Goal: Task Accomplishment & Management: Use online tool/utility

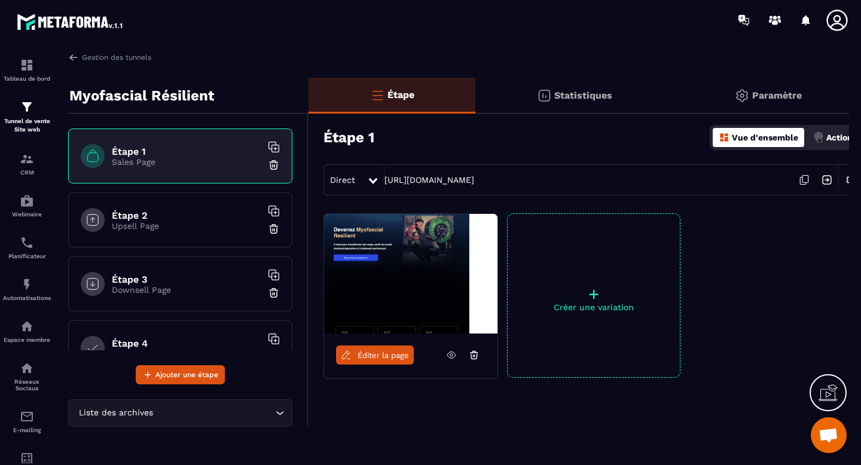
scroll to position [4117, 0]
click at [25, 417] on img at bounding box center [27, 416] width 14 height 14
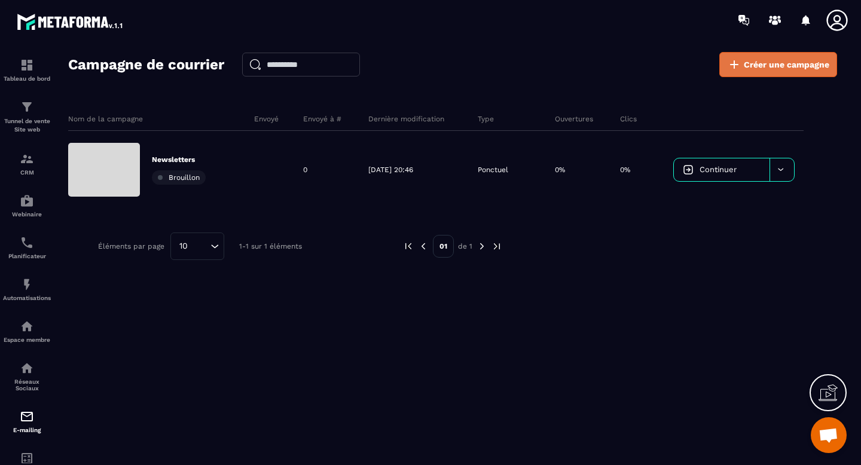
click at [744, 68] on span "Créer une campagne" at bounding box center [786, 65] width 85 height 12
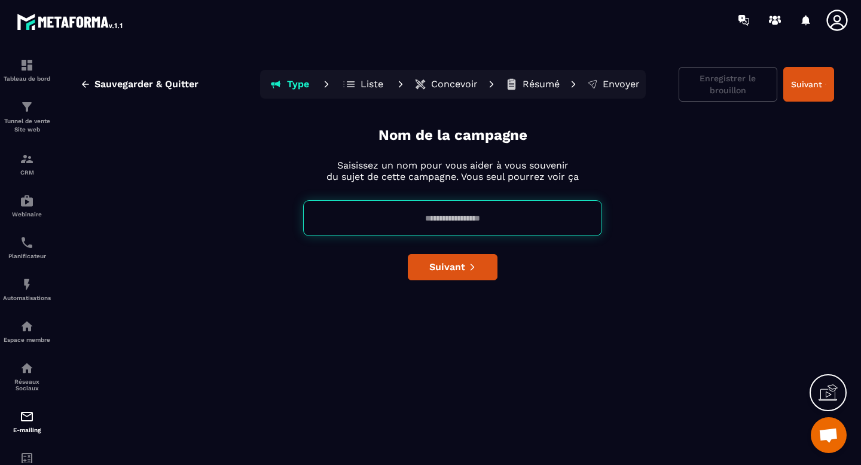
click at [449, 224] on input at bounding box center [452, 218] width 299 height 36
type input "****"
click at [451, 271] on span "Suivant" at bounding box center [447, 267] width 36 height 12
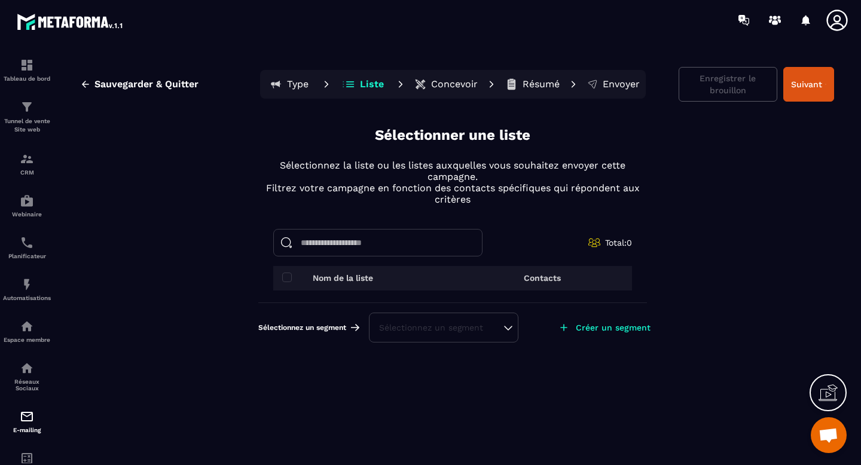
click at [505, 329] on div "Sélectionnez un segment" at bounding box center [443, 328] width 129 height 12
click at [287, 276] on span at bounding box center [287, 278] width 10 height 10
click at [596, 327] on p "Créer un segment" at bounding box center [613, 328] width 75 height 10
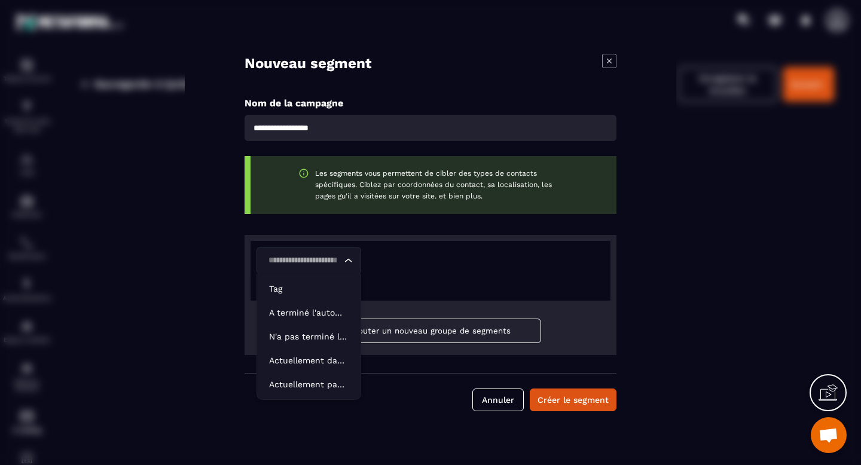
click at [349, 256] on icon "Search for option" at bounding box center [348, 261] width 12 height 12
click at [512, 409] on button "Annuler" at bounding box center [497, 400] width 51 height 23
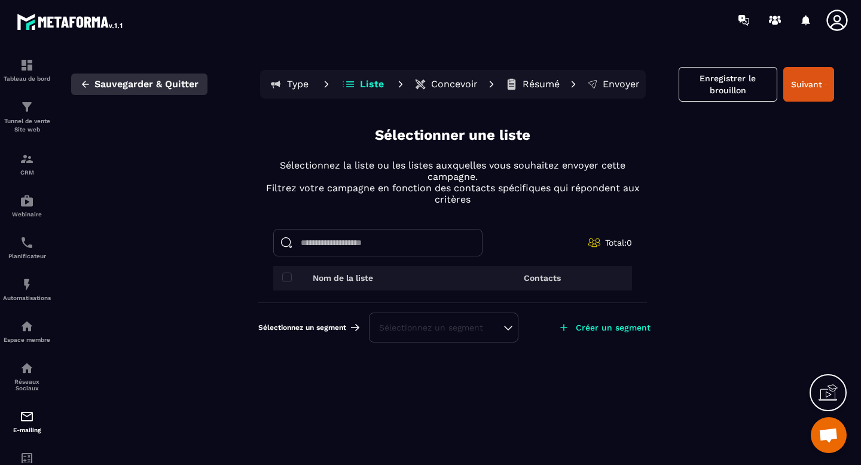
click at [141, 82] on span "Sauvegarder & Quitter" at bounding box center [146, 84] width 104 height 12
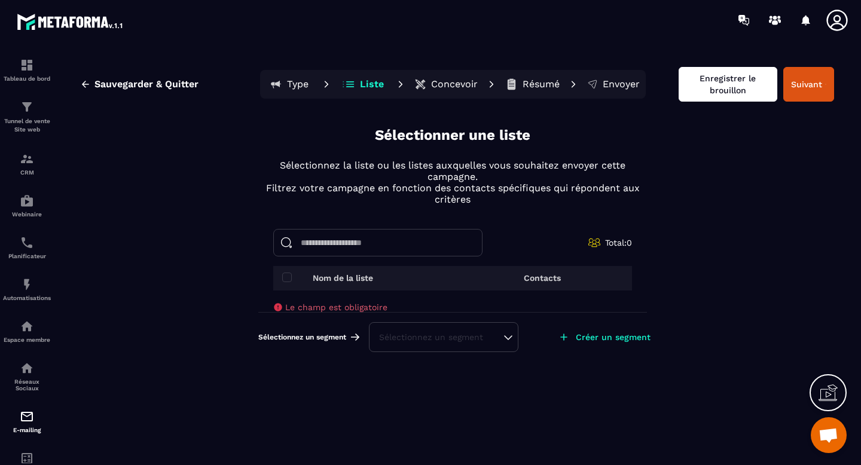
click at [717, 99] on button "Enregistrer le brouillon" at bounding box center [727, 84] width 99 height 35
click at [467, 342] on div "Sélectionnez un segment" at bounding box center [443, 337] width 129 height 12
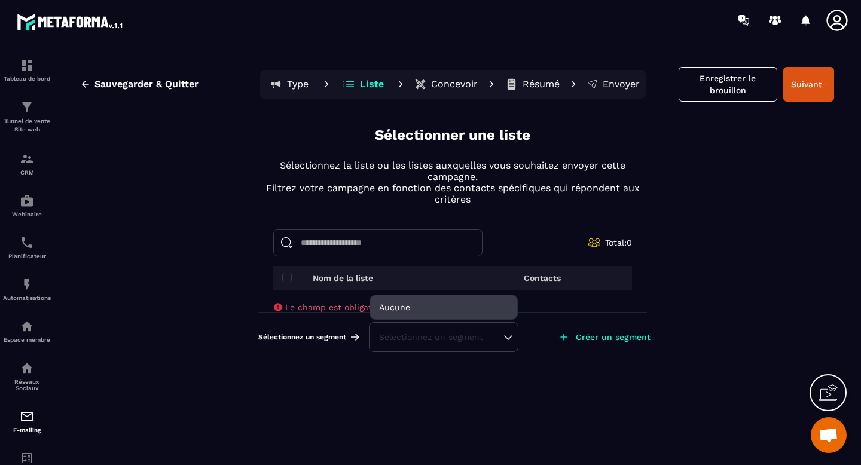
click at [441, 305] on li "Aucune" at bounding box center [443, 307] width 147 height 24
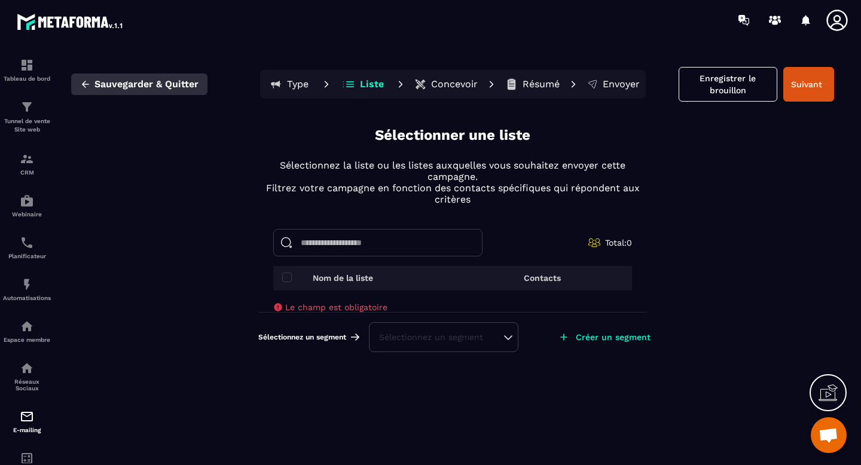
click at [137, 88] on span "Sauvegarder & Quitter" at bounding box center [146, 84] width 104 height 12
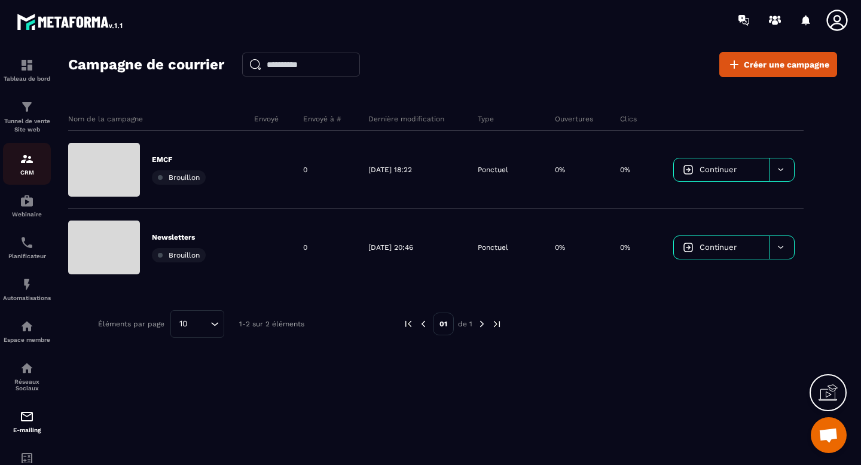
click at [33, 167] on div "CRM" at bounding box center [27, 164] width 48 height 24
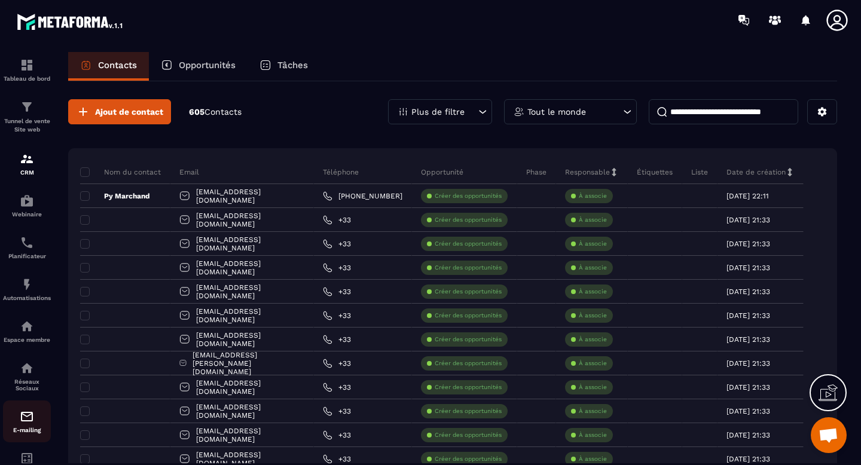
click at [25, 433] on p "E-mailing" at bounding box center [27, 430] width 48 height 7
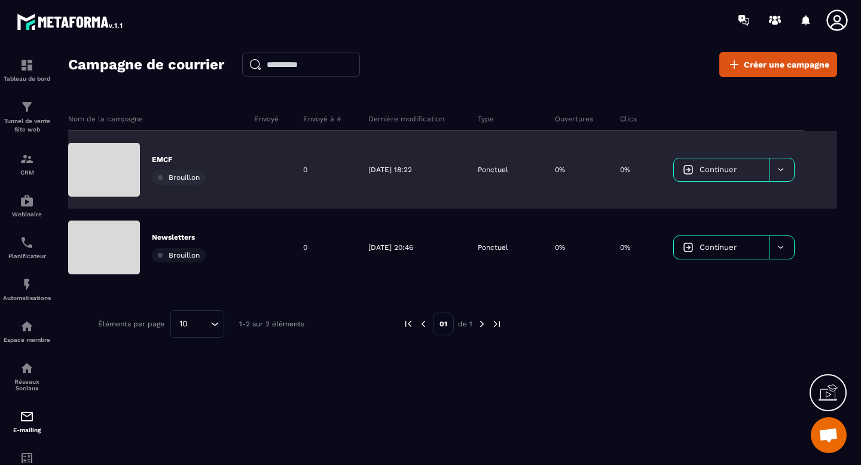
click at [250, 180] on div at bounding box center [269, 170] width 49 height 78
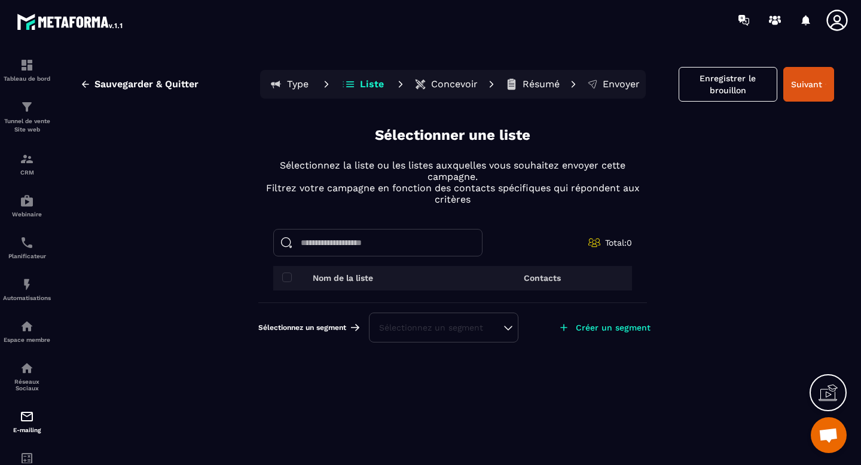
click at [508, 326] on div "Sélectionnez un segment" at bounding box center [443, 328] width 129 height 12
click at [593, 331] on p "Créer un segment" at bounding box center [613, 328] width 75 height 10
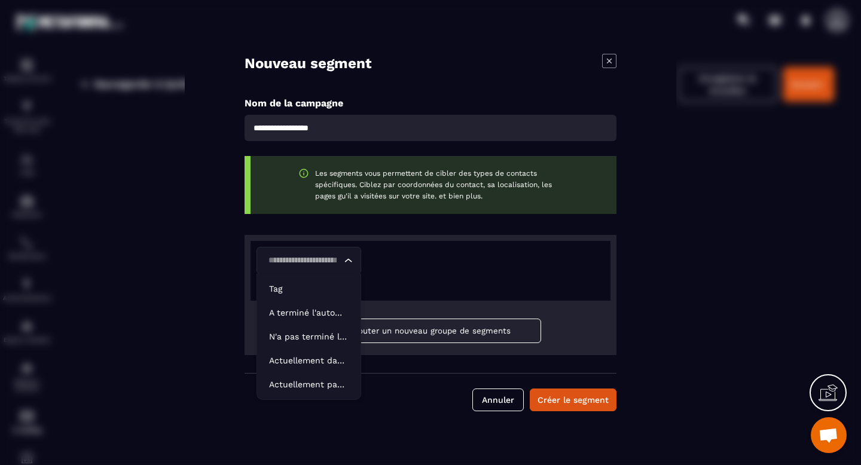
click at [351, 258] on icon "Search for option" at bounding box center [348, 261] width 12 height 12
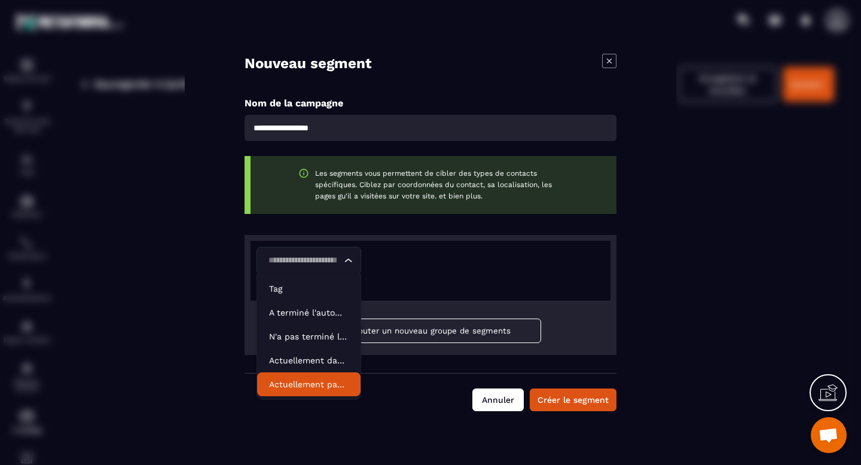
click at [495, 403] on button "Annuler" at bounding box center [497, 400] width 51 height 23
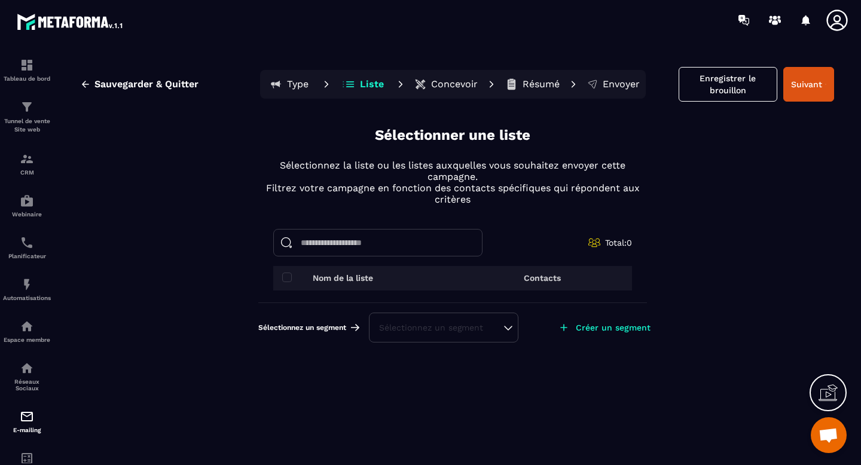
click at [417, 246] on input at bounding box center [377, 242] width 209 height 27
click at [410, 334] on div "Sélectionnez un segment" at bounding box center [443, 328] width 149 height 30
click at [26, 176] on p "CRM" at bounding box center [27, 172] width 48 height 7
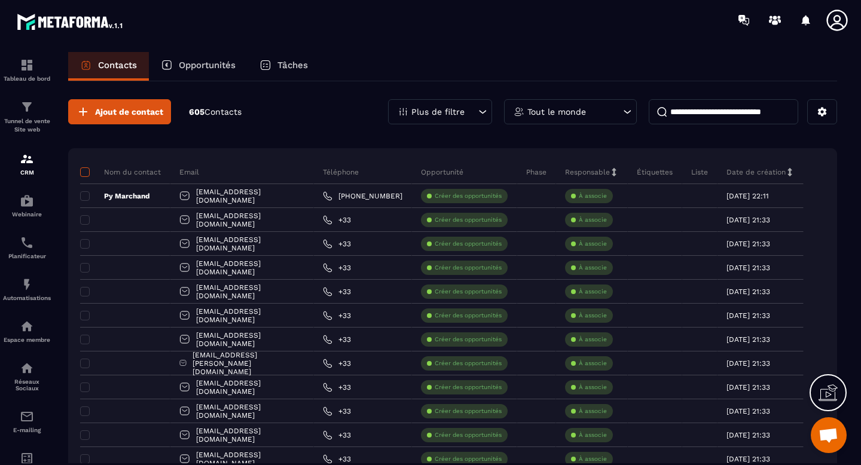
click at [87, 175] on span at bounding box center [85, 172] width 10 height 10
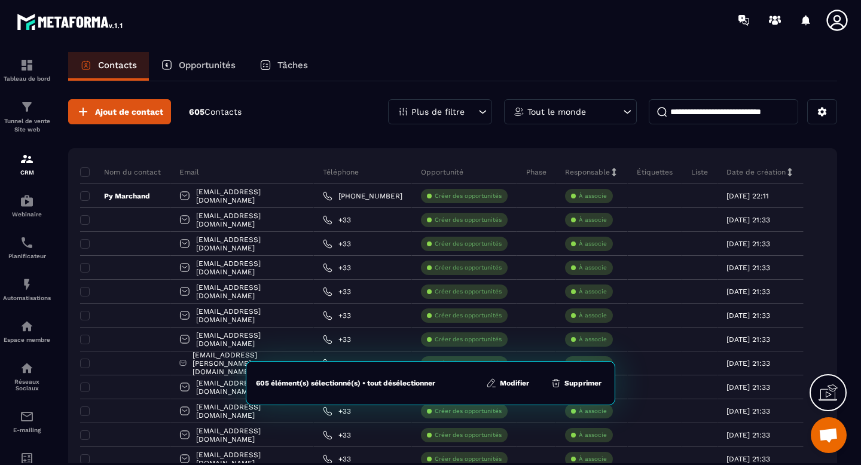
click at [505, 382] on button "Modifier" at bounding box center [507, 383] width 50 height 12
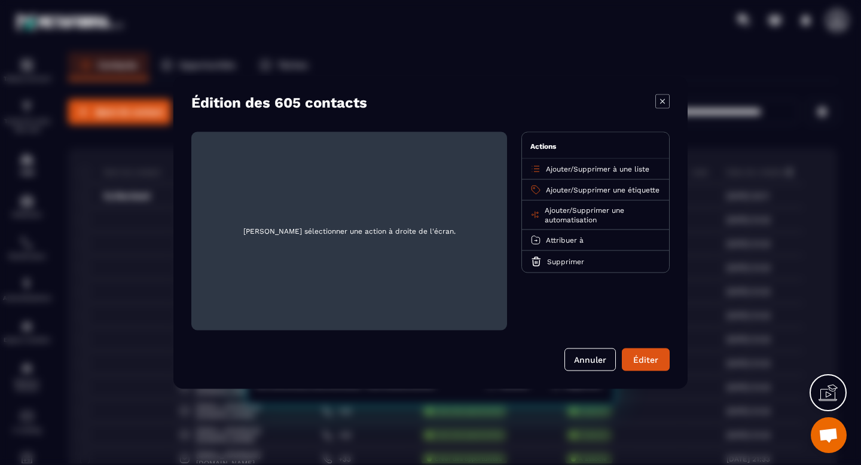
click at [606, 170] on span "Supprimer à une liste" at bounding box center [611, 169] width 76 height 8
click at [593, 191] on input "Search for option" at bounding box center [589, 190] width 103 height 13
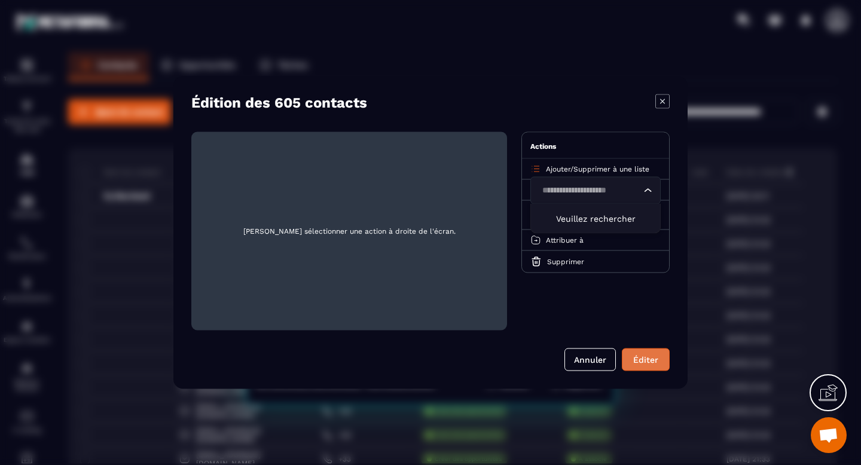
type input "**********"
click at [648, 359] on button "Éditer" at bounding box center [646, 359] width 48 height 23
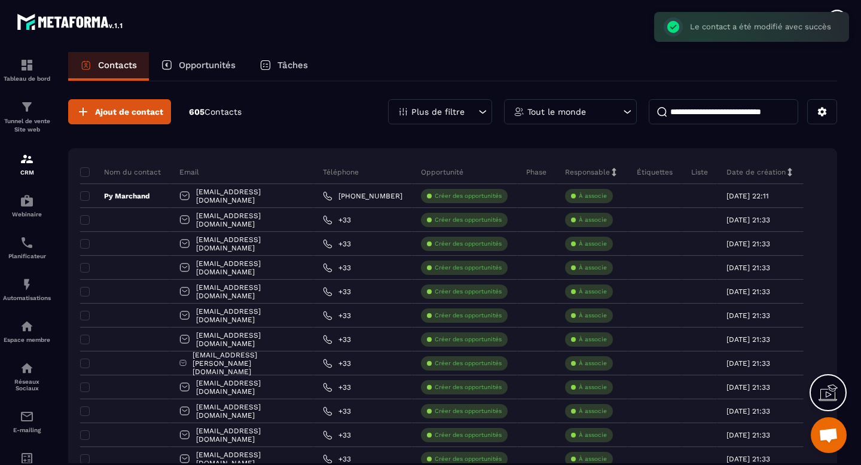
scroll to position [0, 11]
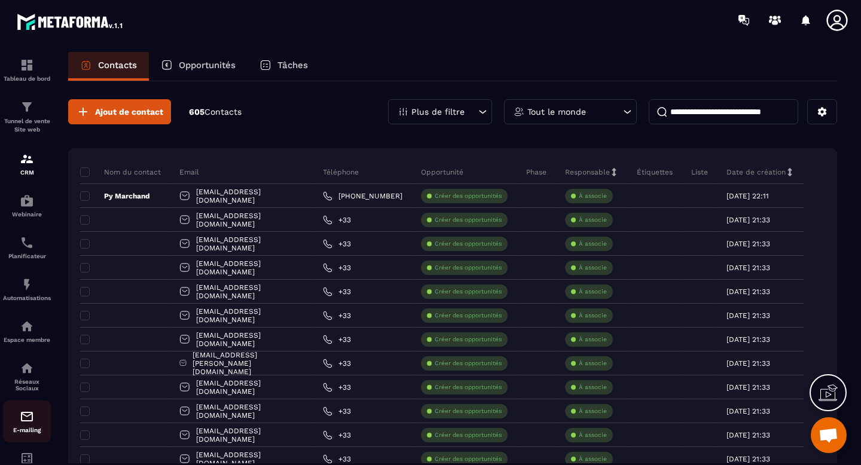
click at [20, 413] on link "E-mailing" at bounding box center [27, 421] width 48 height 42
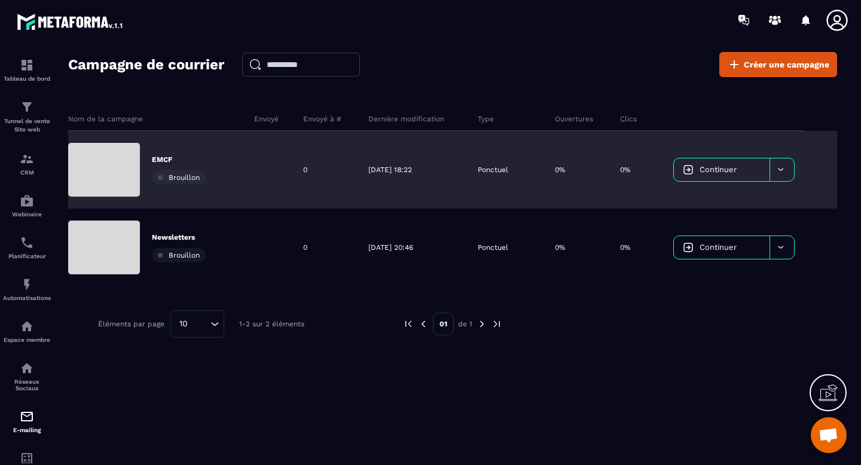
click at [319, 158] on div "0" at bounding box center [326, 170] width 65 height 78
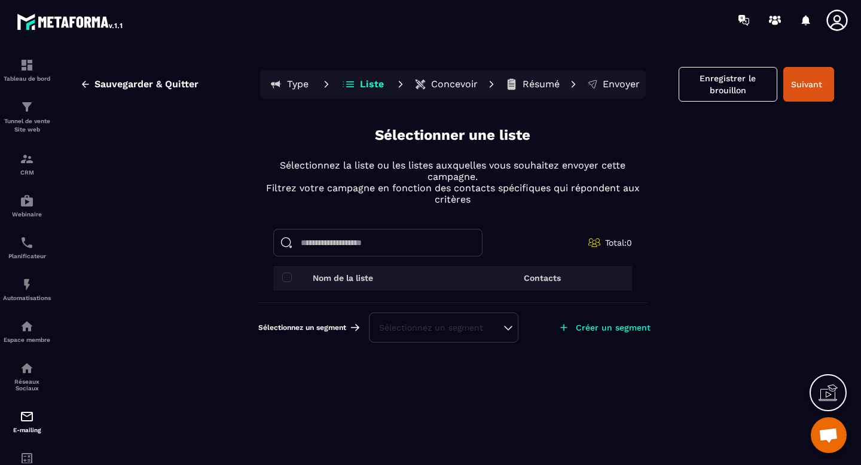
click at [510, 331] on div "Sélectionnez un segment" at bounding box center [443, 328] width 149 height 30
click at [462, 330] on div "Sélectionnez un segment" at bounding box center [443, 328] width 129 height 12
click at [285, 274] on span at bounding box center [287, 278] width 10 height 10
click at [391, 240] on input at bounding box center [377, 242] width 209 height 27
click at [285, 279] on span at bounding box center [287, 278] width 10 height 10
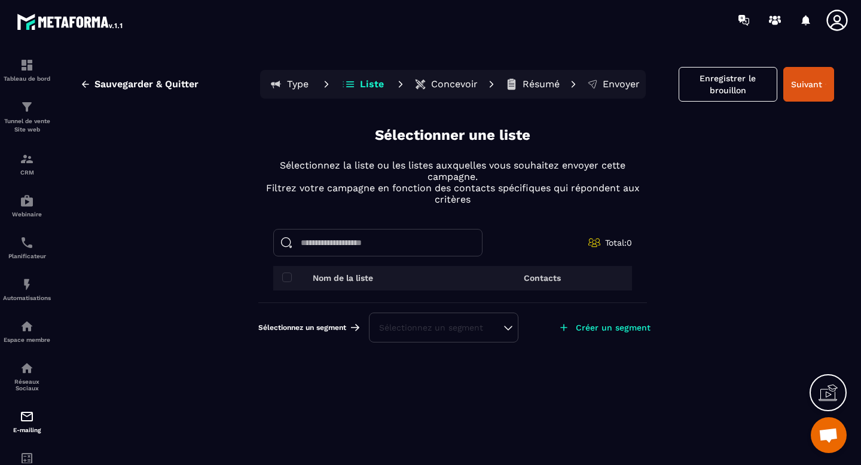
click at [292, 278] on div "Nom de la liste" at bounding box center [362, 278] width 161 height 10
click at [289, 278] on span at bounding box center [287, 278] width 10 height 10
click at [367, 219] on div "Sélectionner une liste Sélectionnez la liste ou les listes auxquelles vous souh…" at bounding box center [452, 239] width 389 height 227
click at [350, 241] on input at bounding box center [377, 242] width 209 height 27
type input "*"
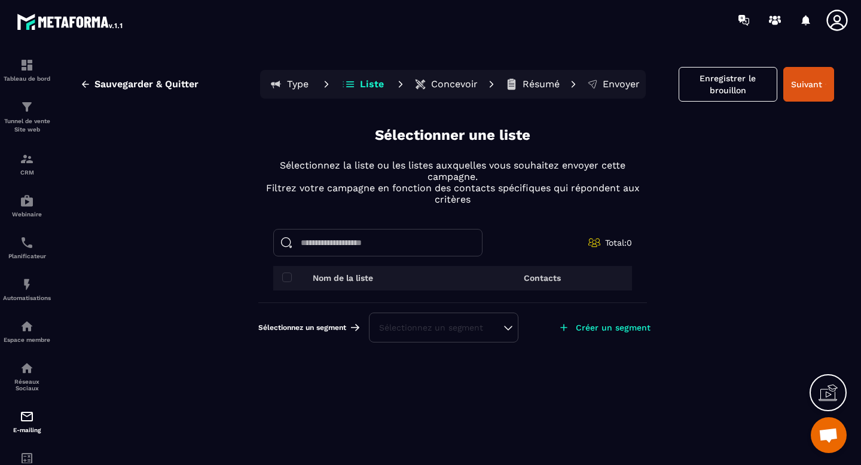
click at [507, 330] on div "Sélectionnez un segment" at bounding box center [443, 328] width 129 height 12
click at [617, 244] on span "Total: 0" at bounding box center [618, 243] width 27 height 10
click at [344, 241] on input at bounding box center [377, 242] width 209 height 27
